Goal: Obtain resource: Obtain resource

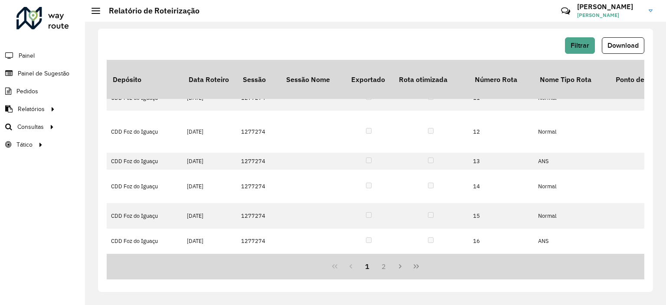
scroll to position [375, 0]
click at [561, 50] on div "Filtrar Download" at bounding box center [376, 45] width 538 height 16
click at [570, 47] on button "Filtrar" at bounding box center [580, 45] width 30 height 16
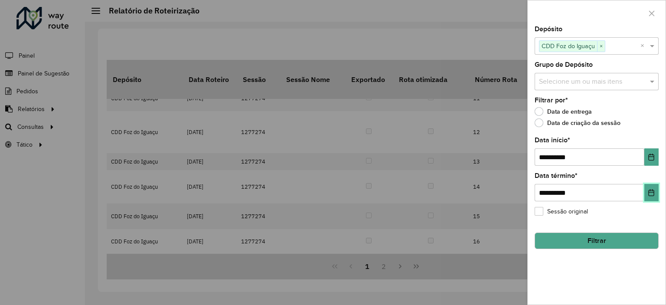
click at [647, 189] on button "Choose Date" at bounding box center [651, 192] width 14 height 17
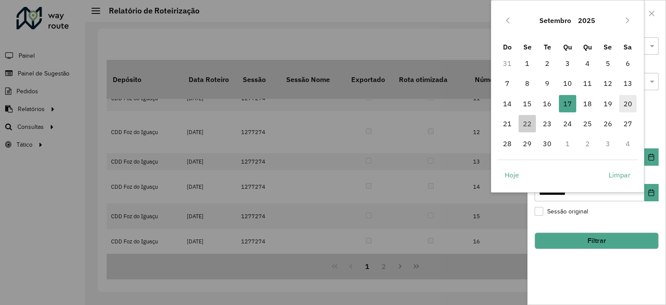
click at [629, 103] on span "20" at bounding box center [627, 103] width 17 height 17
type input "**********"
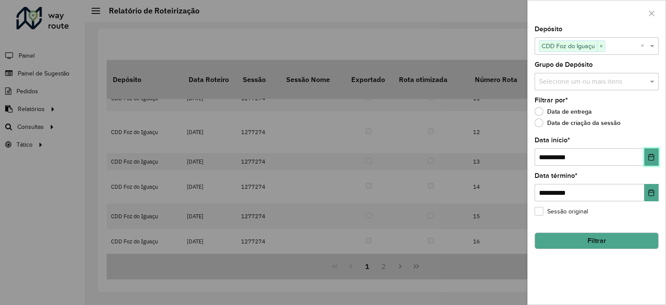
click at [650, 150] on button "Choose Date" at bounding box center [651, 156] width 14 height 17
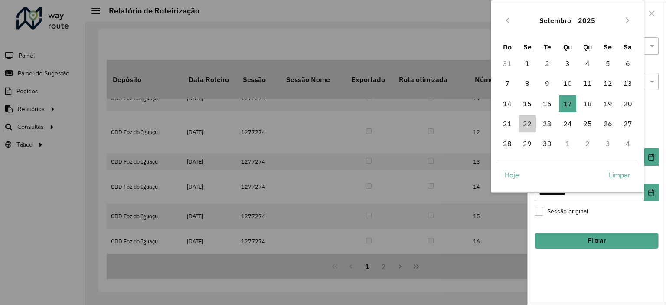
click at [619, 101] on td "20" at bounding box center [628, 104] width 20 height 20
click at [630, 102] on span "20" at bounding box center [627, 103] width 17 height 17
type input "**********"
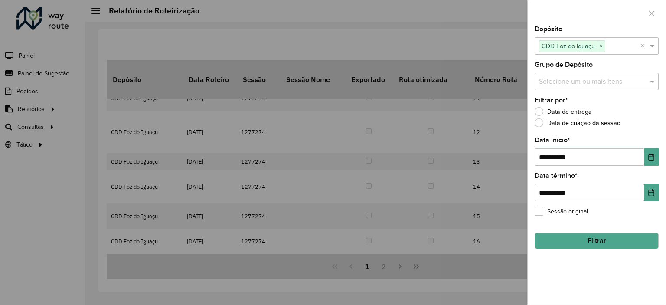
click at [606, 235] on button "Filtrar" at bounding box center [597, 240] width 124 height 16
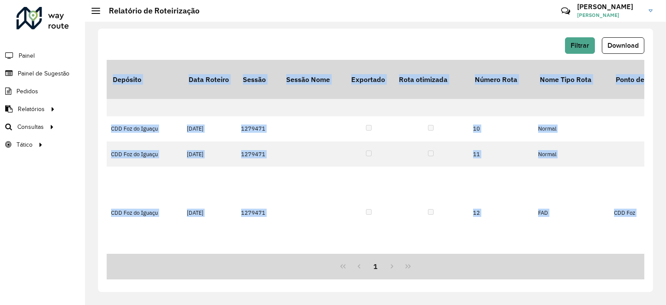
drag, startPoint x: 174, startPoint y: 254, endPoint x: 180, endPoint y: 253, distance: 5.2
click at [180, 253] on div "Depósito Data Roteiro Sessão Sessão Nome Exportado Rota otimizada Número Rota N…" at bounding box center [376, 169] width 538 height 219
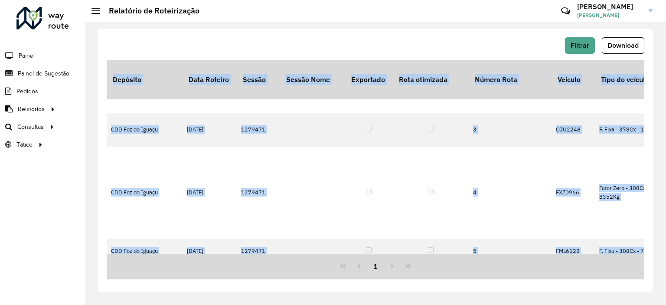
scroll to position [0, 134]
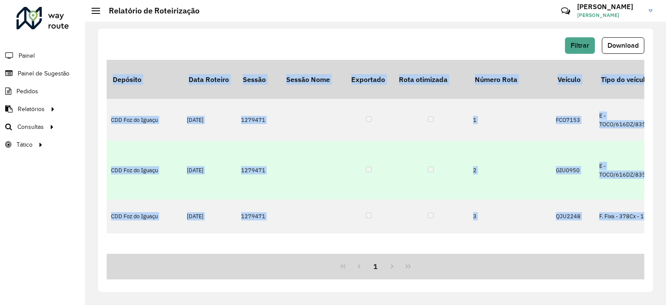
drag, startPoint x: 272, startPoint y: 130, endPoint x: 241, endPoint y: 133, distance: 31.8
click at [241, 141] on td "1279471" at bounding box center [258, 170] width 43 height 59
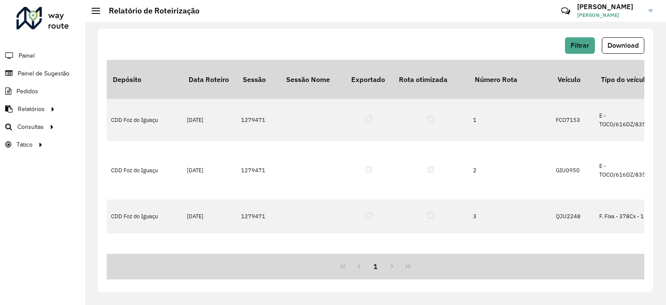
click at [482, 30] on div "Filtrar Download Depósito Data Roteiro Sessão Sessão Nome Exportado Rota otimiz…" at bounding box center [375, 160] width 555 height 263
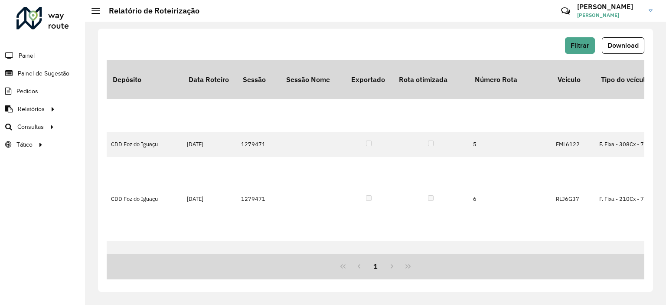
scroll to position [130, 134]
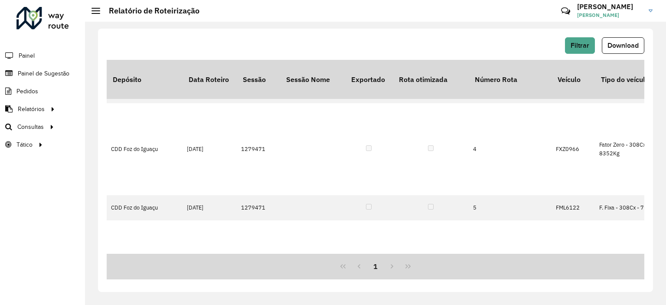
drag, startPoint x: 266, startPoint y: 190, endPoint x: 238, endPoint y: 192, distance: 28.2
copy td "1279471"
click at [32, 94] on span "Pedidos" at bounding box center [27, 91] width 23 height 9
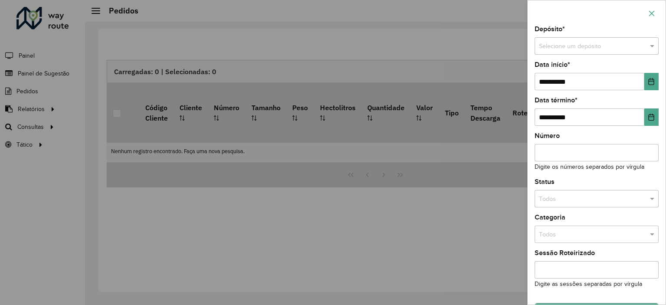
click at [651, 14] on icon "button" at bounding box center [651, 13] width 7 height 7
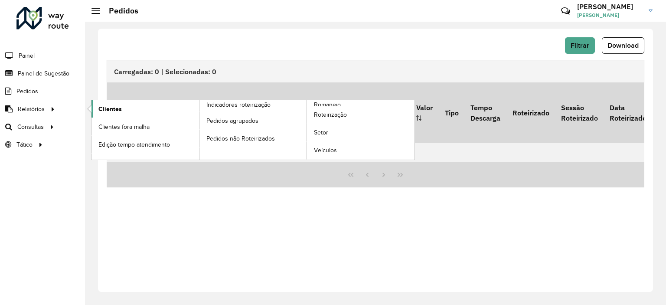
click at [106, 111] on span "Clientes" at bounding box center [109, 109] width 23 height 9
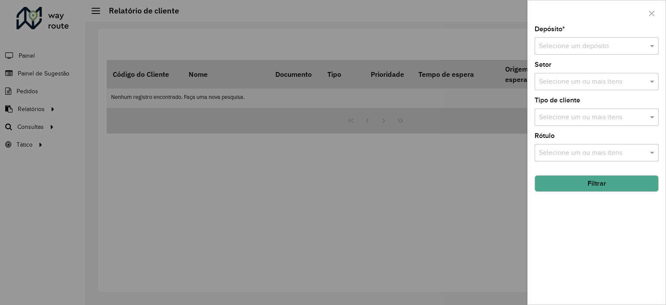
click at [577, 45] on input "text" at bounding box center [588, 46] width 98 height 10
click at [574, 74] on span "AS - Foz do Iguaçu" at bounding box center [567, 70] width 57 height 7
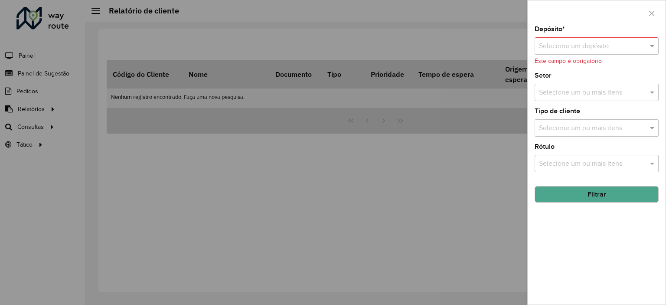
click at [633, 47] on input "text" at bounding box center [588, 46] width 98 height 10
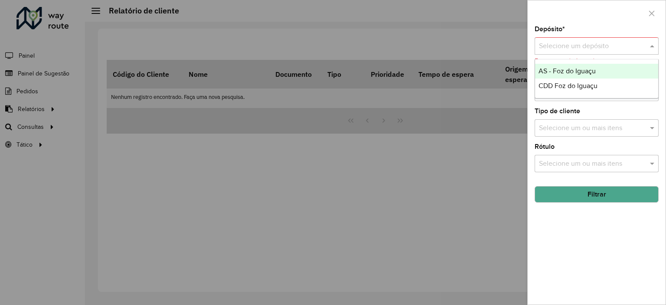
click at [585, 88] on span "CDD Foz do Iguaçu" at bounding box center [568, 85] width 59 height 7
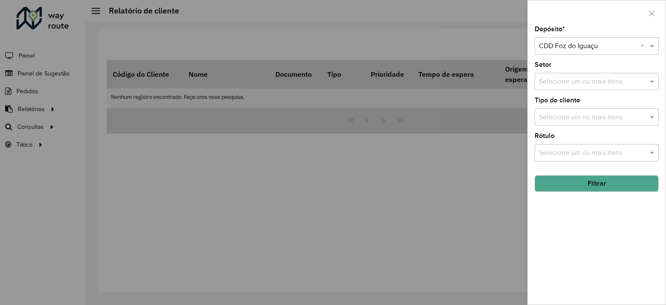
click at [595, 184] on button "Filtrar" at bounding box center [597, 183] width 124 height 16
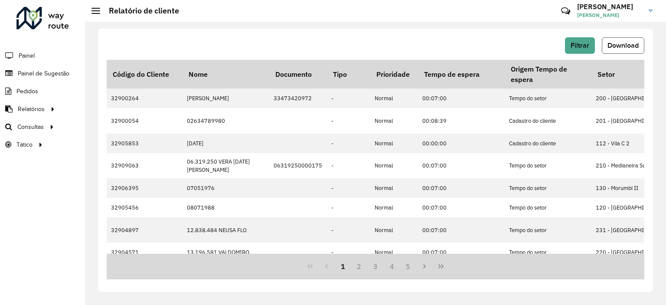
click at [624, 42] on span "Download" at bounding box center [623, 45] width 31 height 7
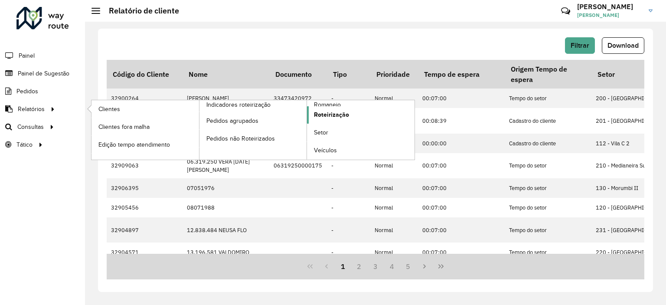
click at [335, 113] on span "Roteirização" at bounding box center [331, 114] width 35 height 9
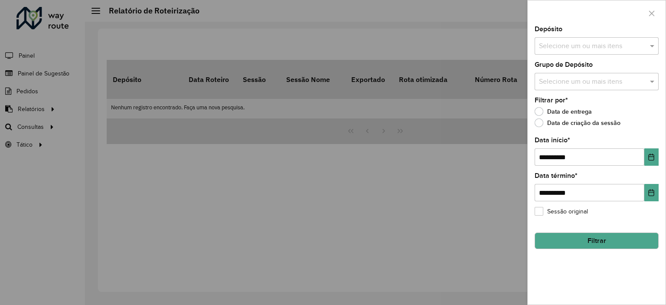
click at [606, 234] on button "Filtrar" at bounding box center [597, 240] width 124 height 16
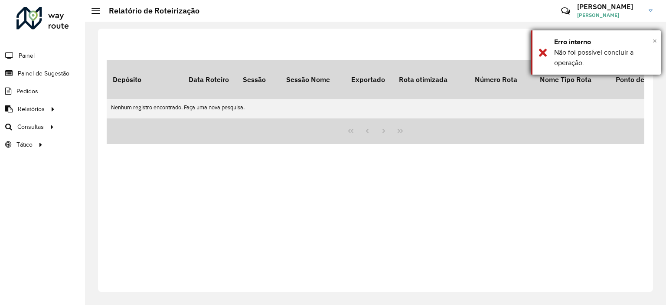
click at [653, 41] on span "×" at bounding box center [655, 41] width 4 height 10
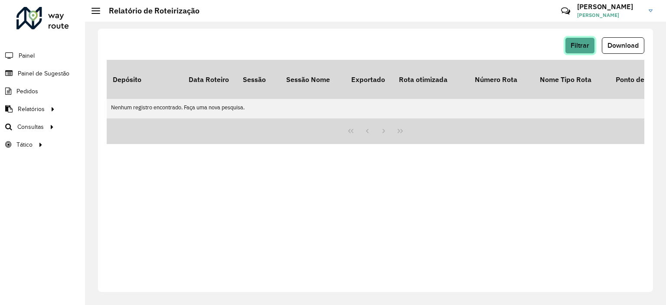
click at [588, 46] on span "Filtrar" at bounding box center [580, 45] width 19 height 7
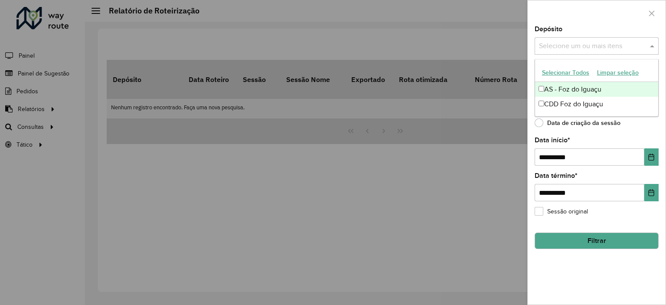
click at [582, 49] on input "text" at bounding box center [592, 46] width 111 height 10
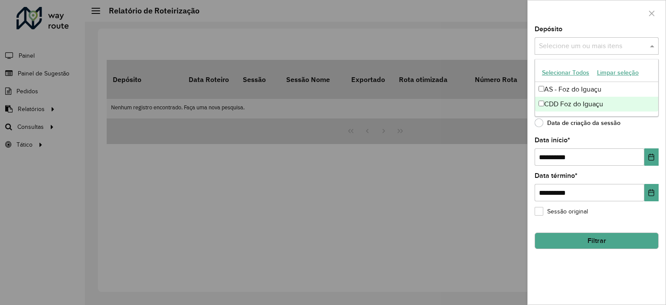
click at [576, 98] on div "CDD Foz do Iguaçu" at bounding box center [596, 104] width 123 height 15
click at [596, 239] on button "Filtrar" at bounding box center [597, 240] width 124 height 16
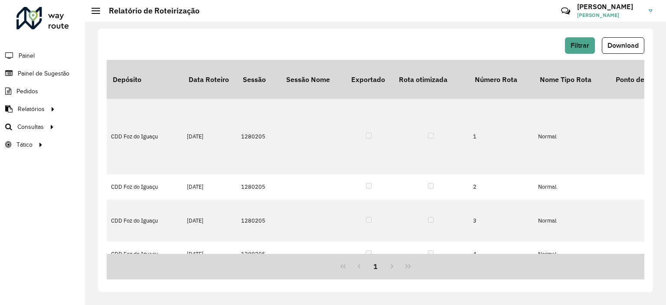
drag, startPoint x: 402, startPoint y: 37, endPoint x: 408, endPoint y: 44, distance: 9.3
click at [402, 37] on div "Filtrar Download" at bounding box center [376, 45] width 538 height 16
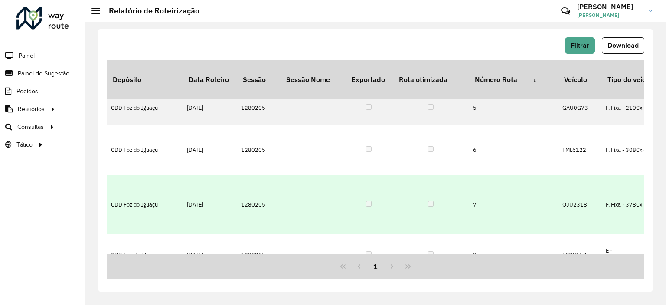
scroll to position [217, 127]
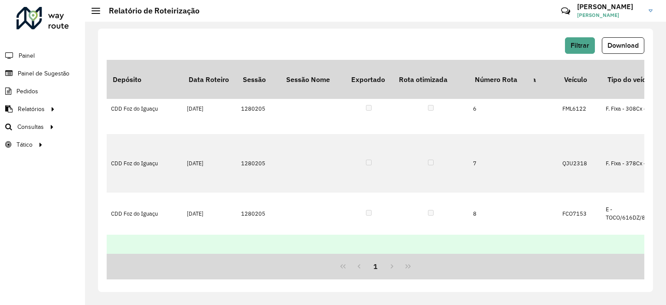
drag, startPoint x: 271, startPoint y: 151, endPoint x: 240, endPoint y: 154, distance: 30.4
click at [240, 235] on td "1280205" at bounding box center [258, 264] width 43 height 59
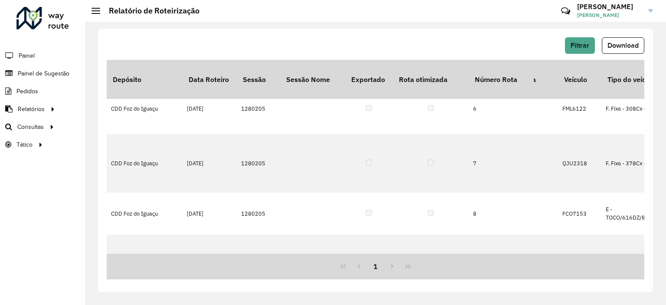
copy td "1280205"
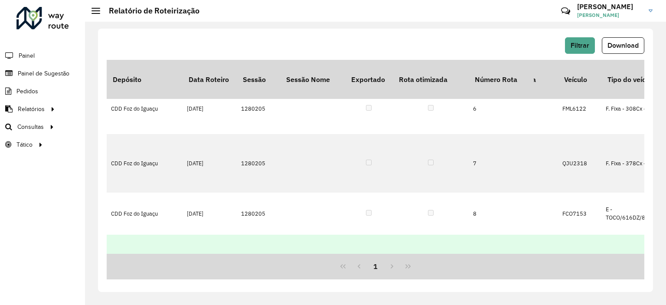
drag, startPoint x: 478, startPoint y: 153, endPoint x: 471, endPoint y: 150, distance: 7.7
click at [471, 235] on td "9" at bounding box center [501, 264] width 65 height 59
copy td "9"
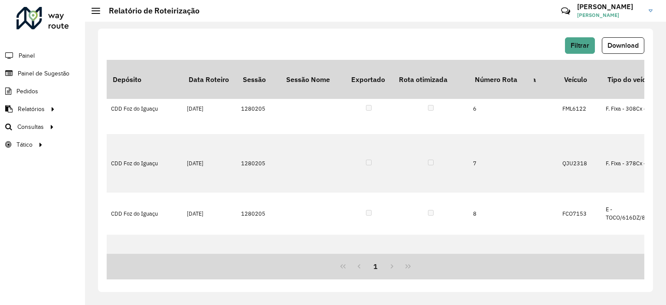
click at [595, 45] on hb-button "Filtrar" at bounding box center [581, 45] width 33 height 16
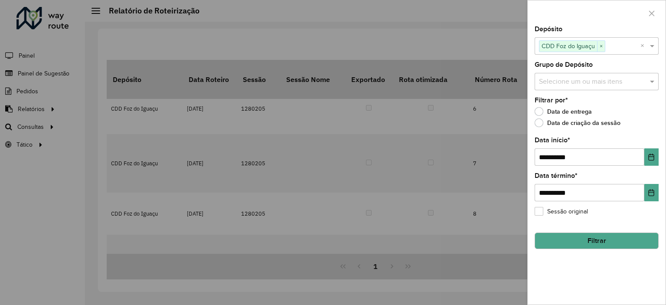
click at [588, 45] on span "CDD Foz do Iguaçu" at bounding box center [568, 46] width 58 height 10
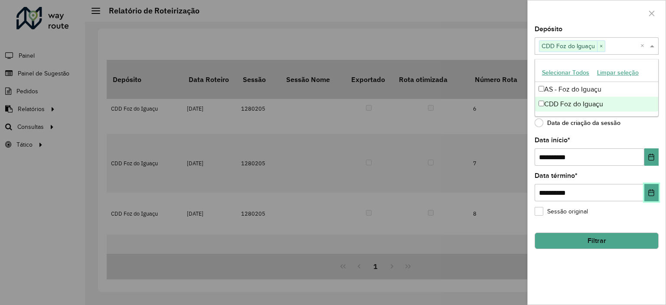
click at [654, 184] on button "Choose Date" at bounding box center [651, 192] width 14 height 17
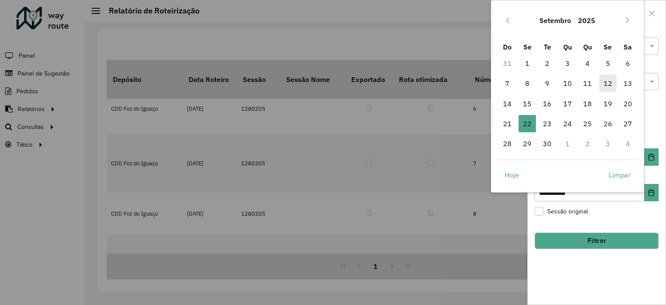
click at [601, 83] on span "12" at bounding box center [607, 83] width 17 height 17
type input "**********"
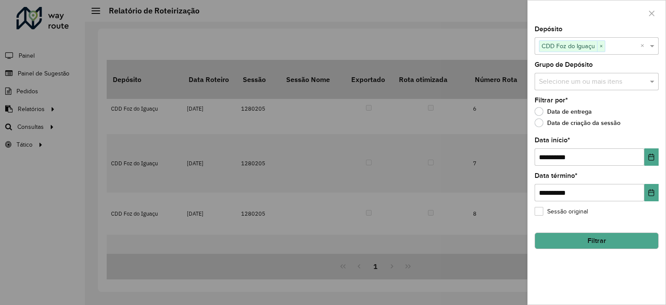
click at [585, 236] on button "Filtrar" at bounding box center [597, 240] width 124 height 16
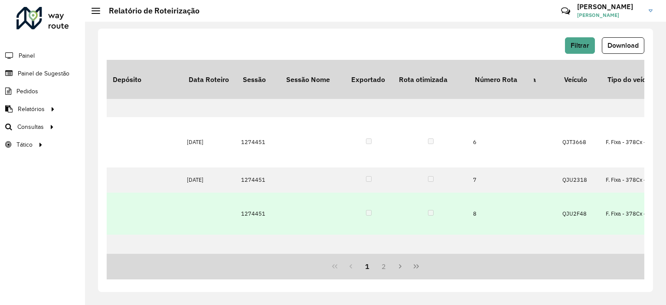
drag, startPoint x: 264, startPoint y: 101, endPoint x: 242, endPoint y: 105, distance: 21.9
click at [242, 193] on td "1274451" at bounding box center [258, 214] width 43 height 42
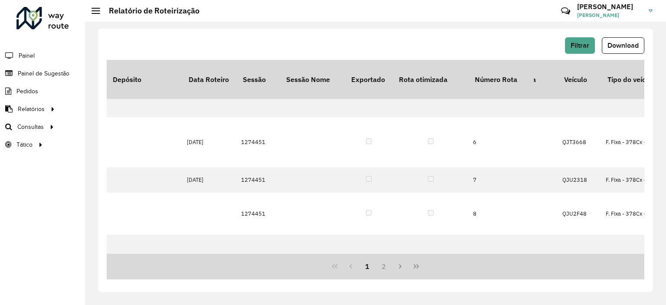
copy td "1274451"
click at [482, 36] on div "Filtrar Download Depósito Data Roteiro Sessão Sessão Nome Exportado Rota otimiz…" at bounding box center [375, 160] width 555 height 263
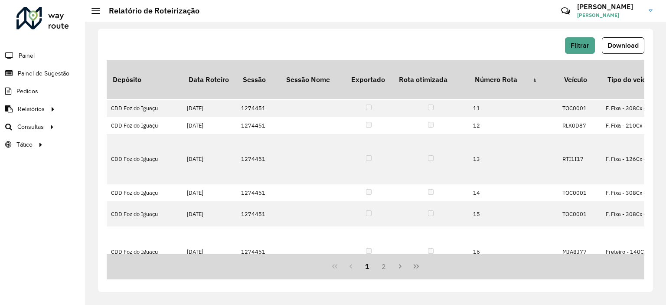
scroll to position [502, 127]
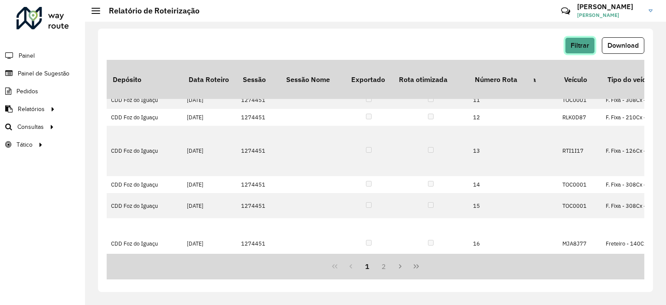
click at [578, 44] on span "Filtrar" at bounding box center [580, 45] width 19 height 7
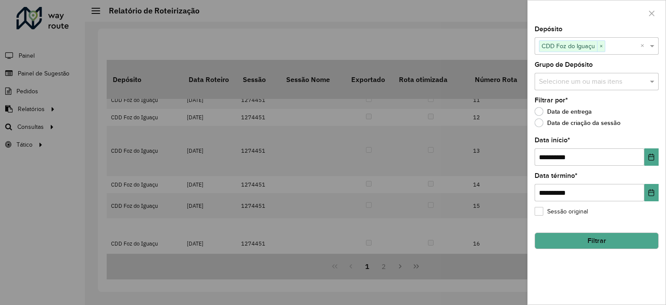
click at [419, 31] on div at bounding box center [333, 152] width 666 height 305
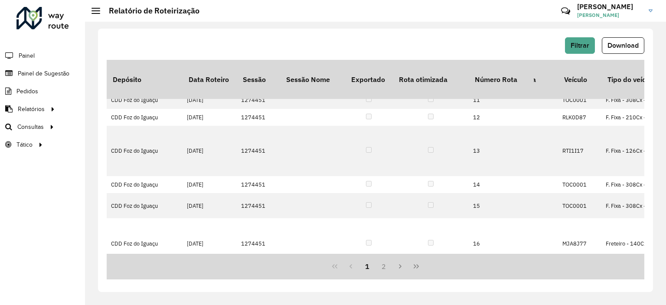
drag, startPoint x: 241, startPoint y: 225, endPoint x: 236, endPoint y: 225, distance: 4.8
copy tr "1274451"
drag, startPoint x: 479, startPoint y: 227, endPoint x: 473, endPoint y: 228, distance: 5.7
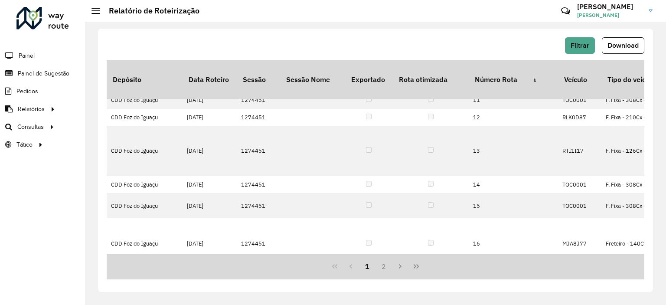
copy td "20"
click at [392, 38] on div "Filtrar Download" at bounding box center [376, 45] width 538 height 16
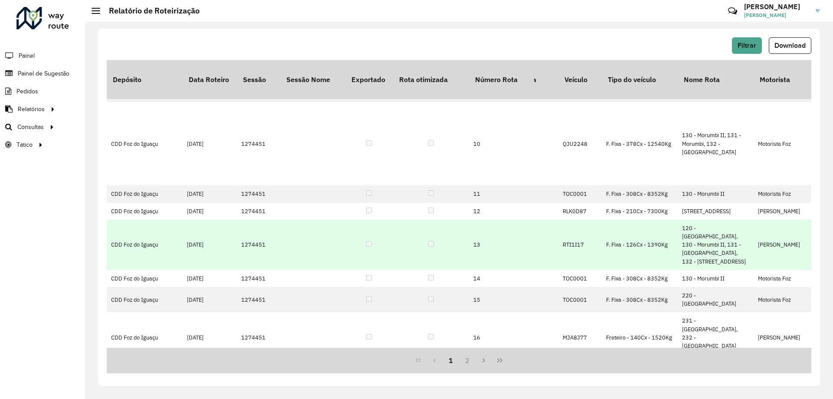
scroll to position [408, 127]
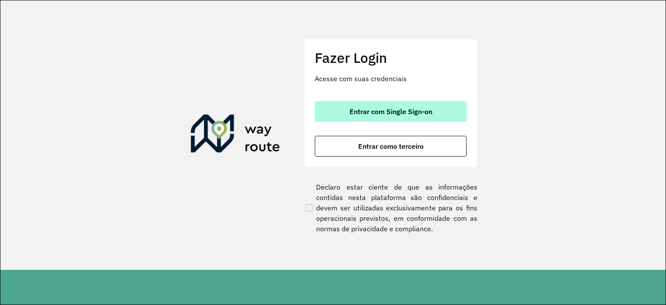
click at [408, 112] on span "Entrar com Single Sign-on" at bounding box center [391, 111] width 83 height 7
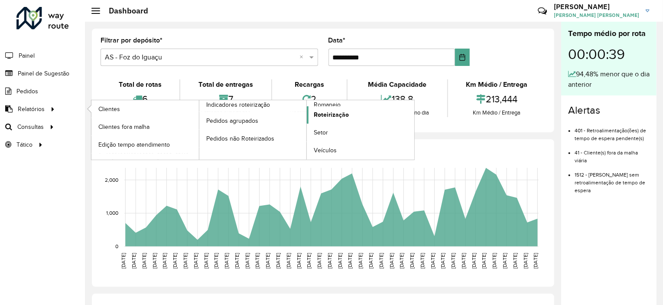
click at [341, 113] on span "Roteirização" at bounding box center [331, 114] width 35 height 9
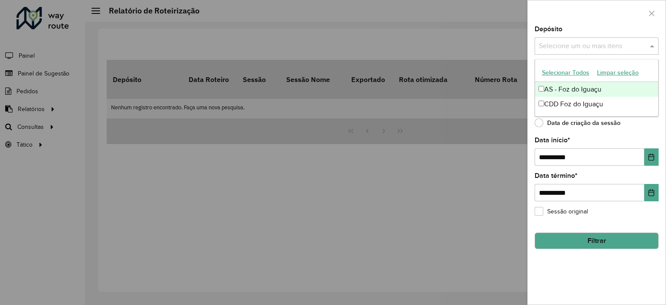
click at [564, 46] on input "text" at bounding box center [592, 46] width 111 height 10
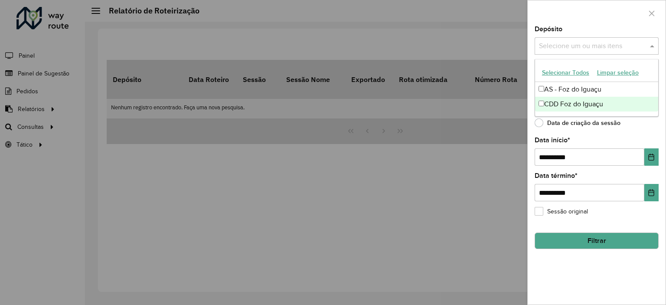
click at [572, 104] on div "CDD Foz do Iguaçu" at bounding box center [596, 104] width 123 height 15
click at [447, 39] on div at bounding box center [333, 152] width 666 height 305
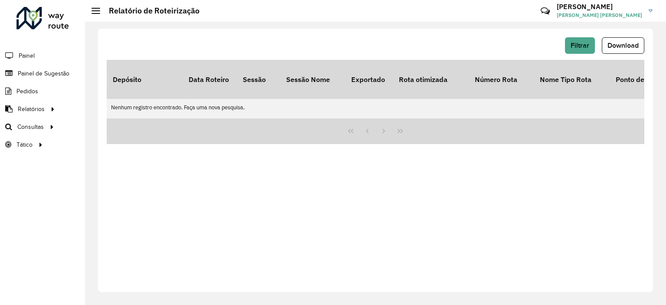
click at [223, 250] on div "Filtrar Download Depósito Data Roteiro Sessão Sessão Nome Exportado Rota otimiz…" at bounding box center [375, 160] width 555 height 263
click at [191, 278] on div "Filtrar Download Depósito Data Roteiro Sessão Sessão Nome Exportado Rota otimiz…" at bounding box center [375, 160] width 555 height 263
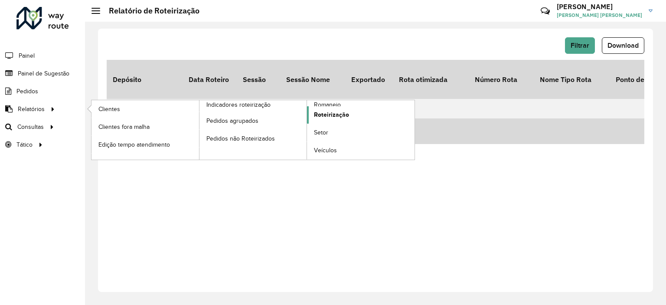
click at [335, 112] on span "Roteirização" at bounding box center [331, 114] width 35 height 9
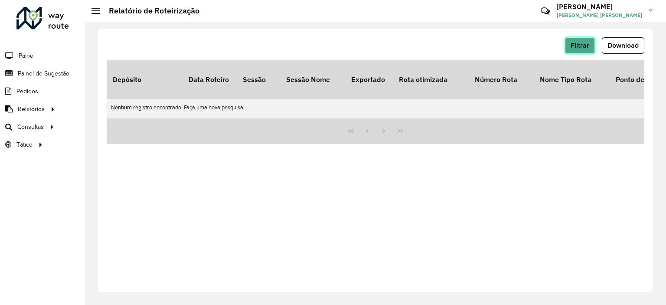
click at [575, 45] on span "Filtrar" at bounding box center [580, 45] width 19 height 7
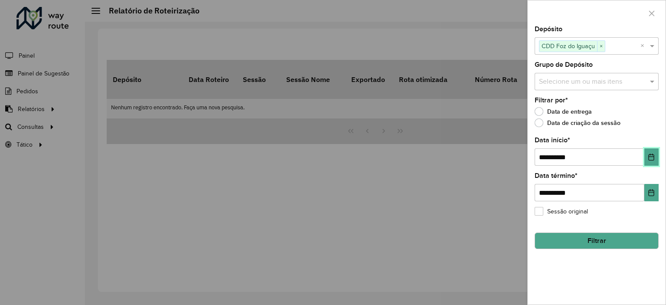
click at [647, 157] on button "Choose Date" at bounding box center [651, 156] width 14 height 17
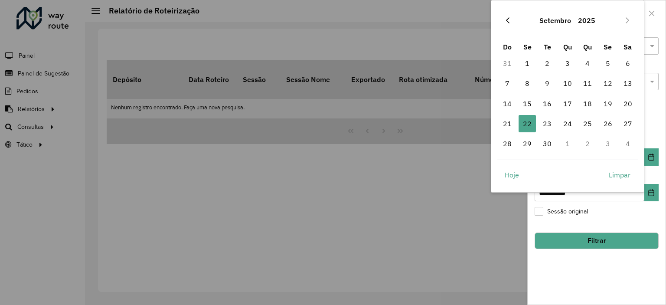
click at [506, 15] on button "Previous Month" at bounding box center [508, 20] width 14 height 14
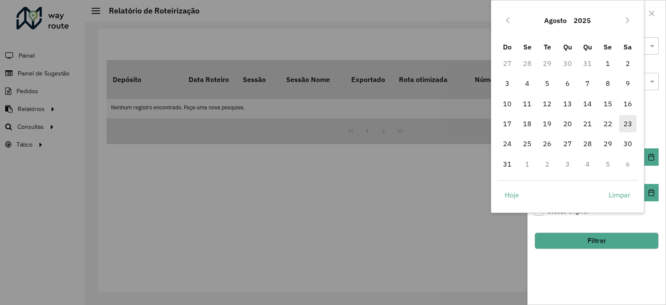
click at [621, 127] on span "23" at bounding box center [627, 123] width 17 height 17
type input "**********"
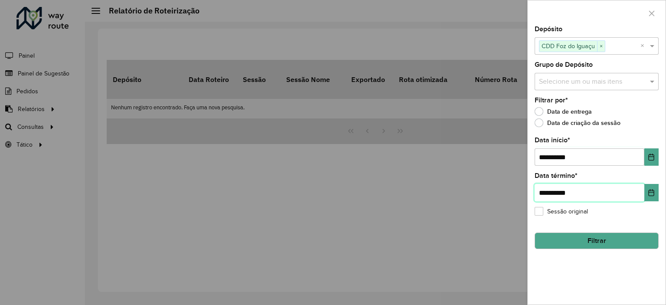
click at [642, 188] on input "**********" at bounding box center [590, 192] width 110 height 17
click at [650, 193] on icon "Choose Date" at bounding box center [651, 192] width 7 height 7
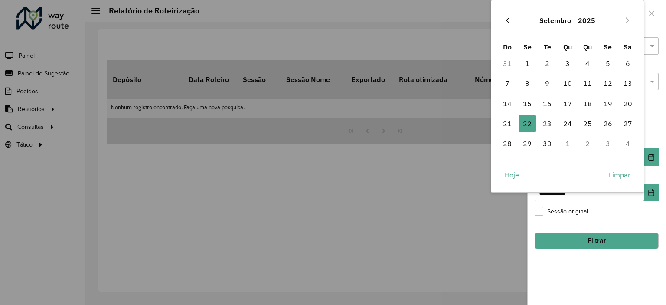
click at [509, 24] on button "Previous Month" at bounding box center [508, 20] width 14 height 14
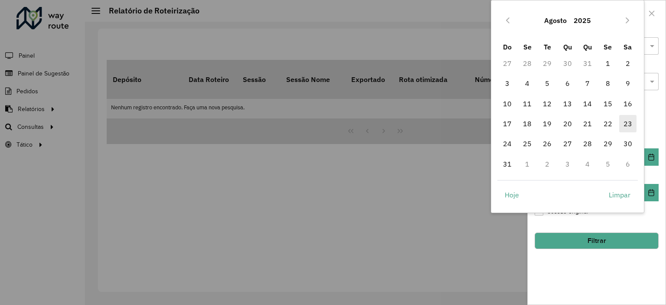
click at [626, 124] on span "23" at bounding box center [627, 123] width 17 height 17
type input "**********"
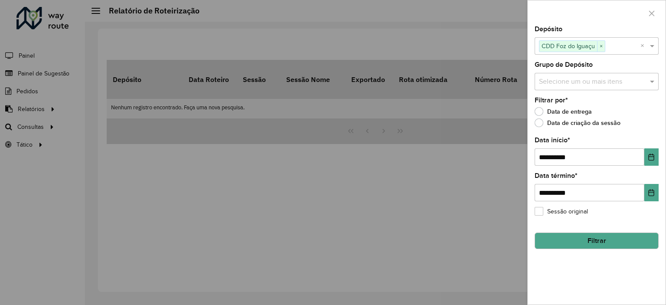
click at [585, 242] on button "Filtrar" at bounding box center [597, 240] width 124 height 16
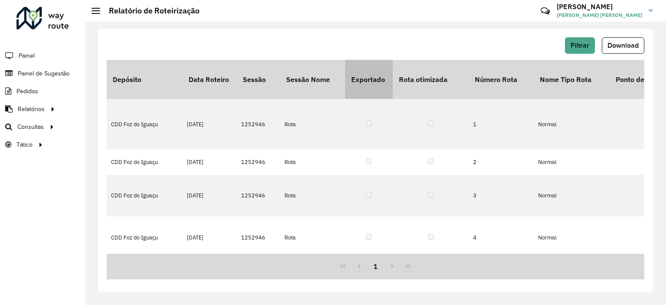
drag, startPoint x: 392, startPoint y: 29, endPoint x: 389, endPoint y: 80, distance: 50.5
click at [392, 29] on div "Filtrar Download Depósito Data Roteiro Sessão Sessão Nome Exportado Rota otimiz…" at bounding box center [375, 160] width 555 height 263
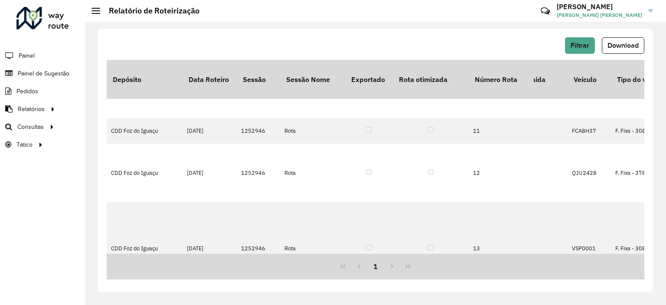
scroll to position [451, 118]
drag, startPoint x: 222, startPoint y: 123, endPoint x: 237, endPoint y: 120, distance: 15.0
drag, startPoint x: 264, startPoint y: 126, endPoint x: 241, endPoint y: 128, distance: 22.7
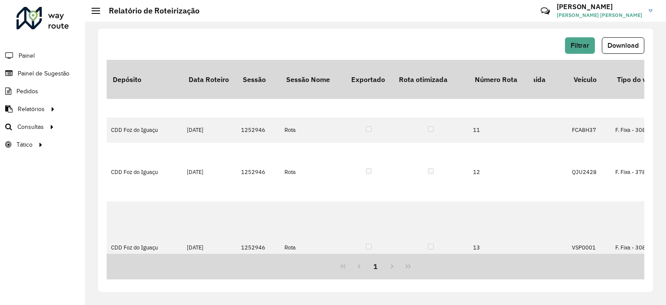
copy td "1252946"
click at [582, 41] on button "Filtrar" at bounding box center [580, 45] width 30 height 16
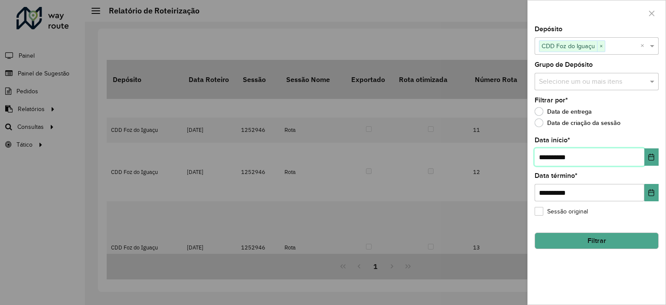
click at [582, 156] on input "**********" at bounding box center [590, 156] width 110 height 17
click at [646, 155] on button "Choose Date" at bounding box center [651, 156] width 14 height 17
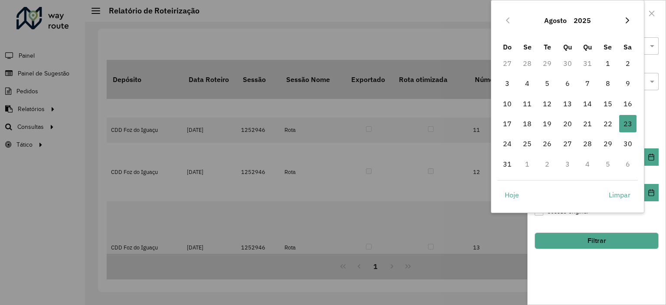
click at [624, 19] on icon "Next Month" at bounding box center [627, 20] width 7 height 7
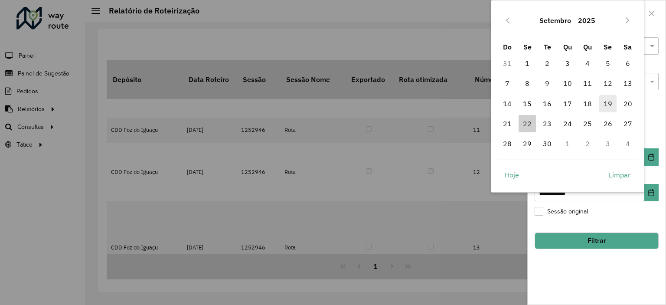
click at [609, 105] on span "19" at bounding box center [607, 103] width 17 height 17
type input "**********"
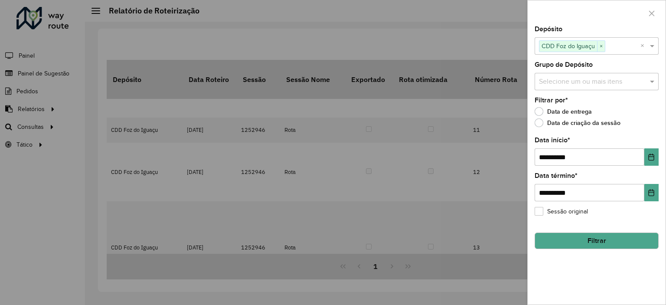
click at [591, 236] on button "Filtrar" at bounding box center [597, 240] width 124 height 16
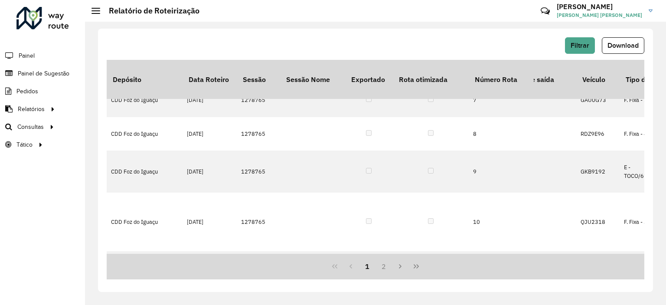
scroll to position [234, 153]
drag, startPoint x: 273, startPoint y: 150, endPoint x: 242, endPoint y: 151, distance: 31.7
click at [242, 251] on td "1278765" at bounding box center [258, 272] width 43 height 42
copy td "1278765"
click at [587, 46] on span "Filtrar" at bounding box center [580, 45] width 19 height 7
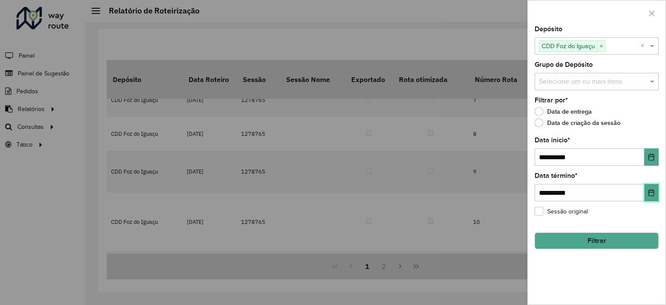
click at [651, 186] on button "Choose Date" at bounding box center [651, 192] width 14 height 17
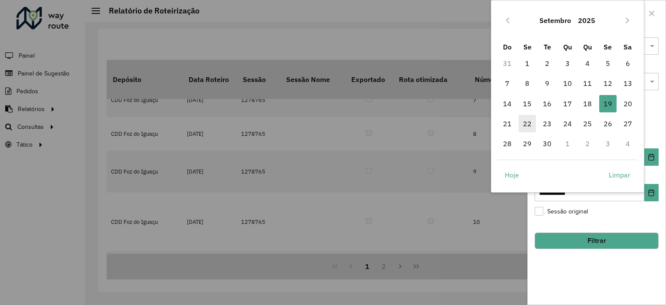
click at [532, 124] on span "22" at bounding box center [527, 123] width 17 height 17
type input "**********"
click at [532, 124] on span "22" at bounding box center [527, 123] width 17 height 17
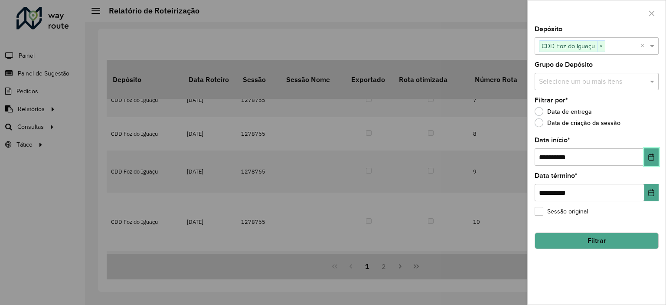
click at [647, 148] on button "Choose Date" at bounding box center [651, 156] width 14 height 17
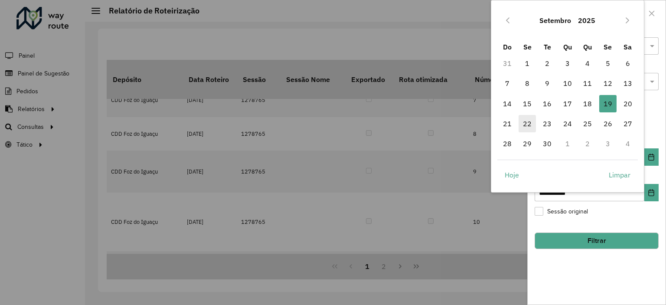
click at [531, 122] on span "22" at bounding box center [527, 123] width 17 height 17
type input "**********"
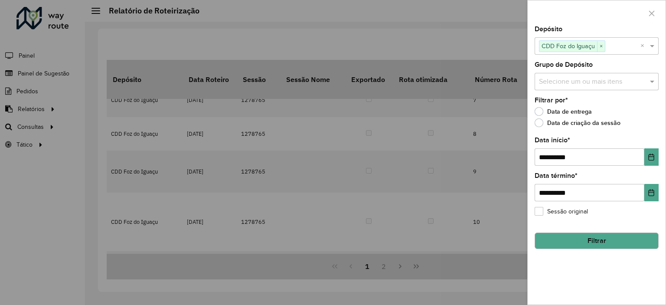
click at [595, 235] on button "Filtrar" at bounding box center [597, 240] width 124 height 16
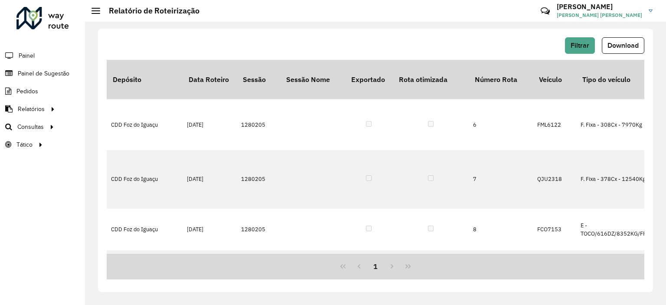
click at [410, 33] on div "Filtrar Download Depósito Data Roteiro Sessão Sessão Nome Exportado Rota otimiz…" at bounding box center [375, 160] width 555 height 263
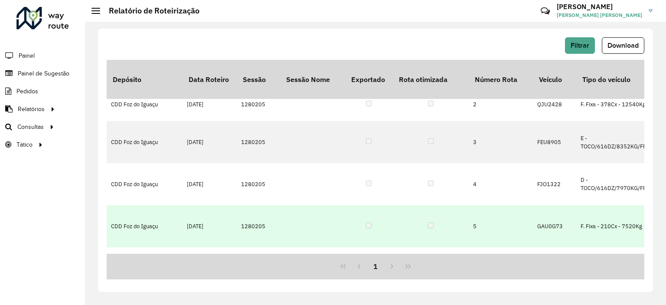
scroll to position [130, 153]
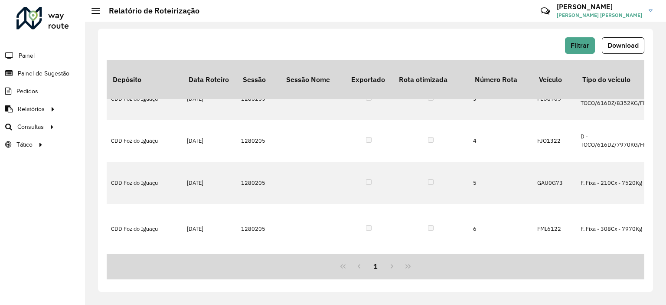
drag, startPoint x: 415, startPoint y: 34, endPoint x: 425, endPoint y: 41, distance: 12.3
click at [415, 34] on div "Filtrar Download Depósito Data Roteiro Sessão Sessão Nome Exportado Rota otimiz…" at bounding box center [375, 160] width 555 height 263
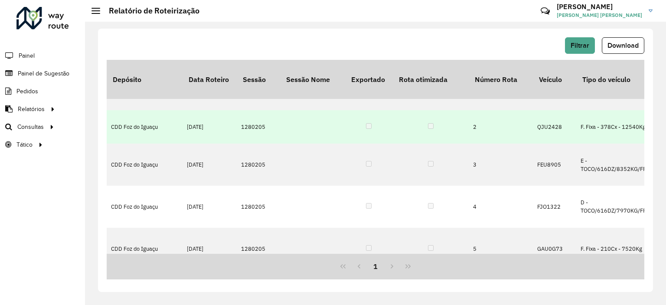
scroll to position [0, 153]
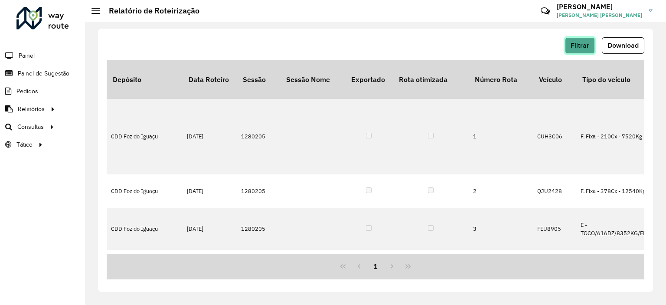
click at [589, 43] on button "Filtrar" at bounding box center [580, 45] width 30 height 16
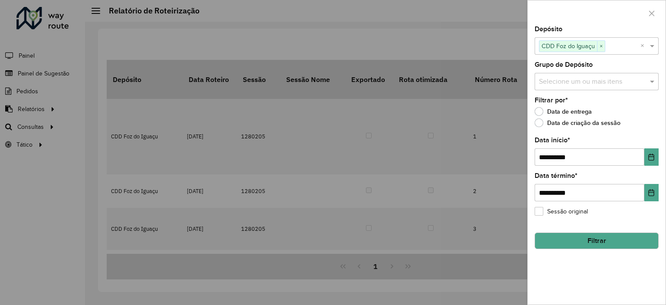
click at [486, 33] on div at bounding box center [333, 152] width 666 height 305
